Goal: Find specific page/section

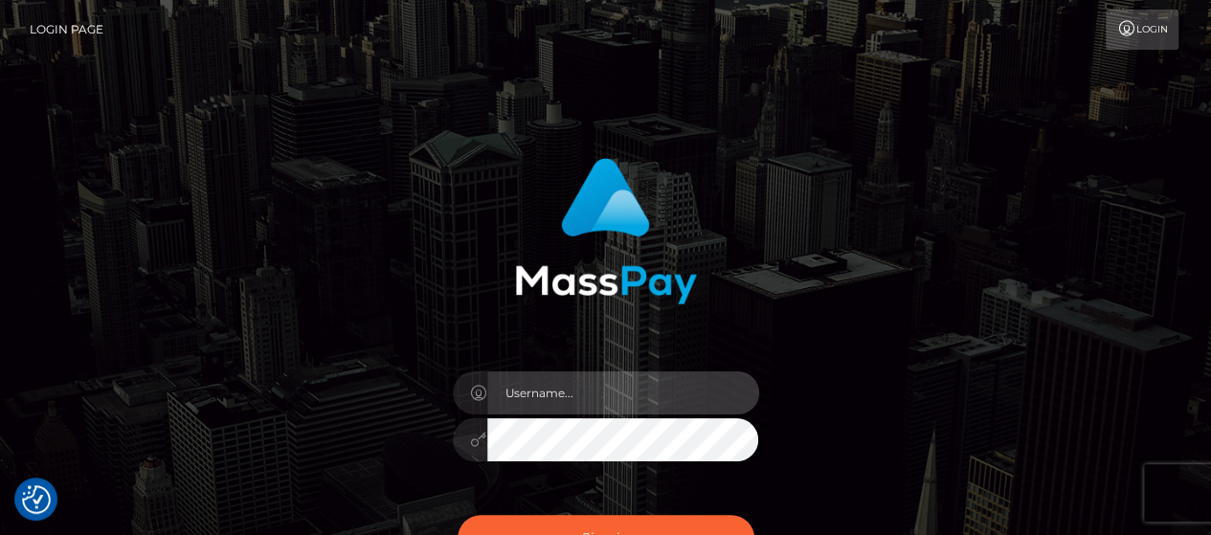
type input "matthew.wong"
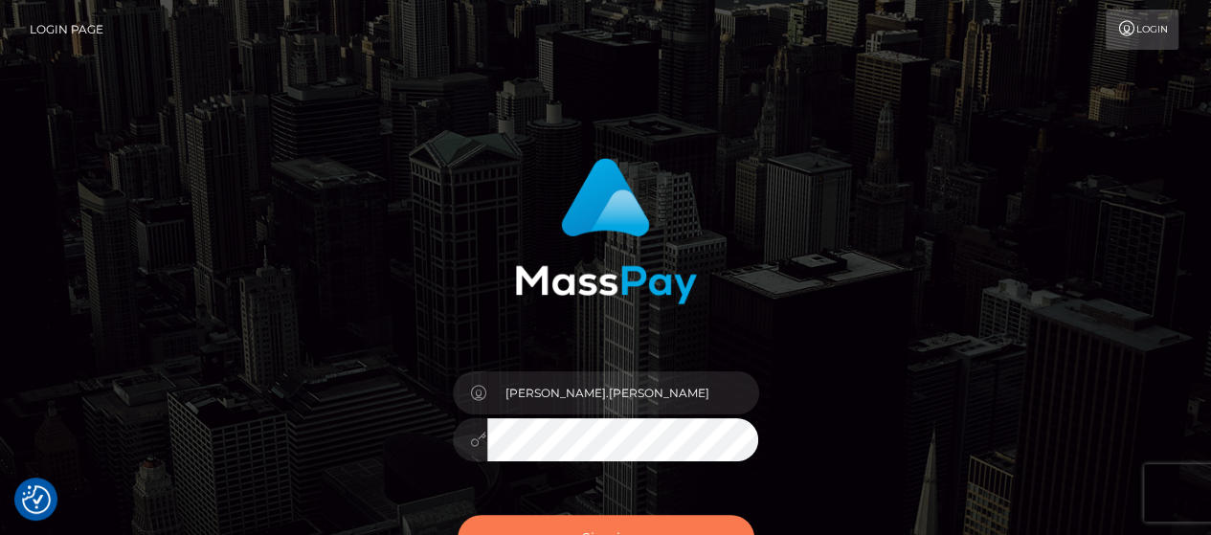
click at [697, 518] on button "Sign in" at bounding box center [605, 538] width 297 height 47
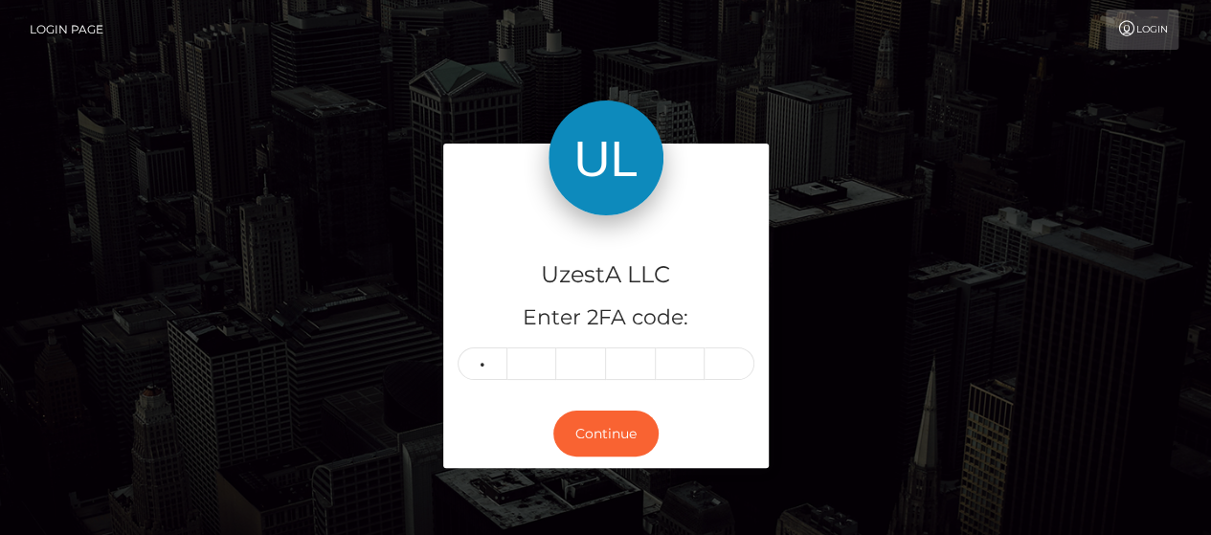
type input "9"
type input "5"
type input "7"
type input "8"
type input "5"
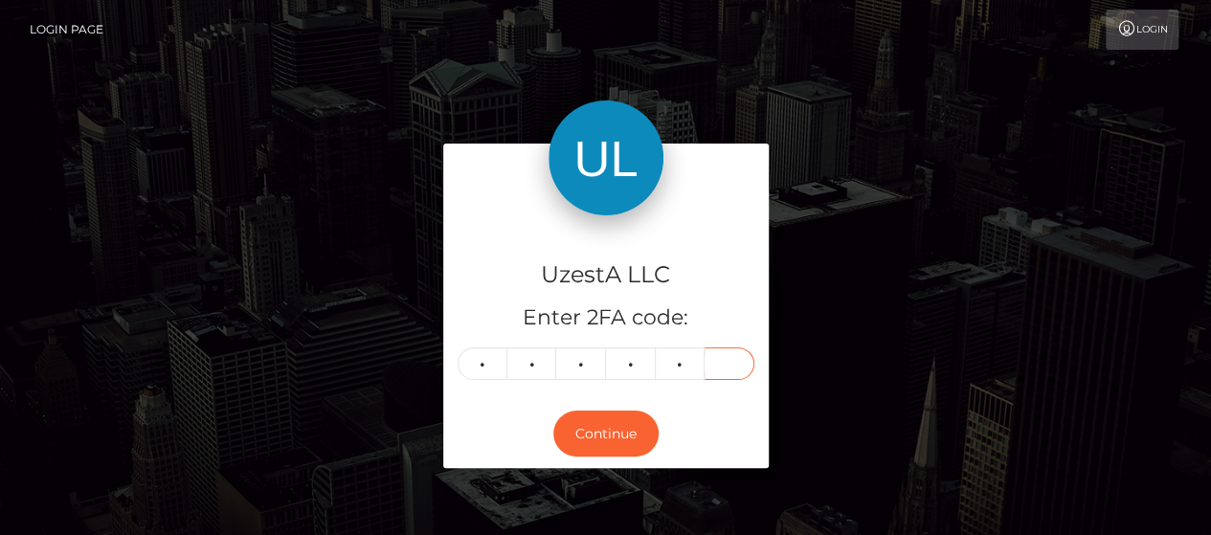
type input "2"
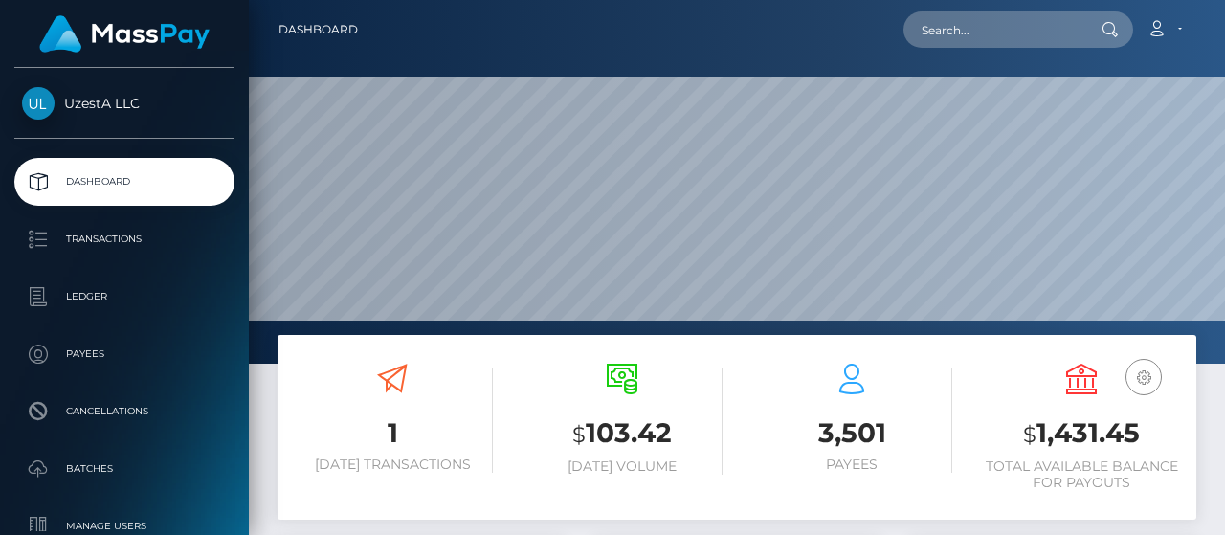
scroll to position [339, 287]
click at [1009, 27] on input "text" at bounding box center [993, 29] width 180 height 36
paste input "2696071"
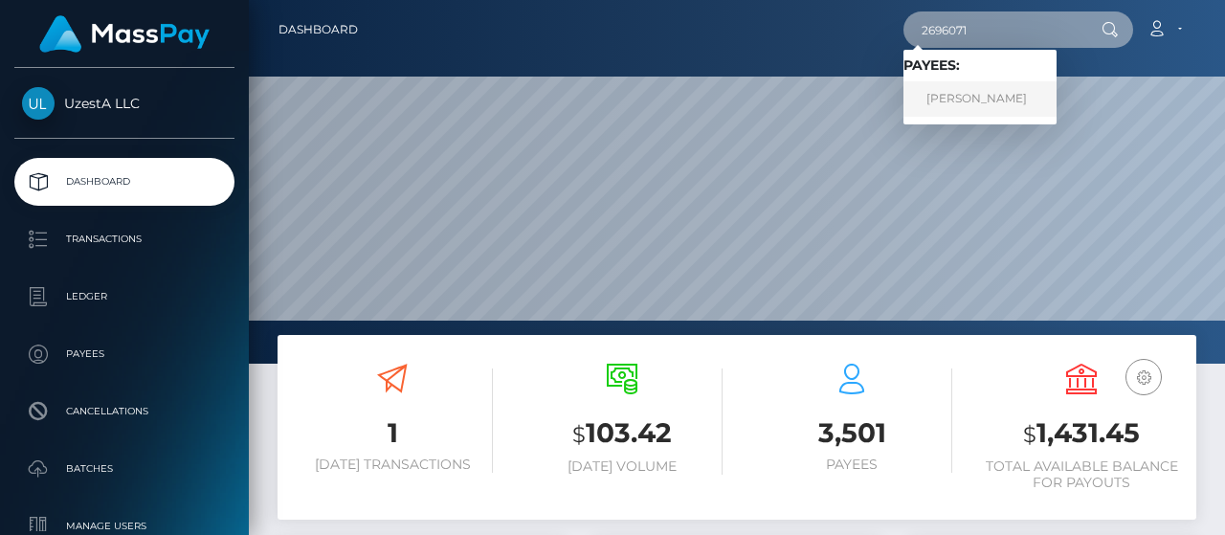
type input "2696071"
click at [959, 100] on link "[PERSON_NAME]" at bounding box center [979, 98] width 153 height 35
